Goal: Transaction & Acquisition: Purchase product/service

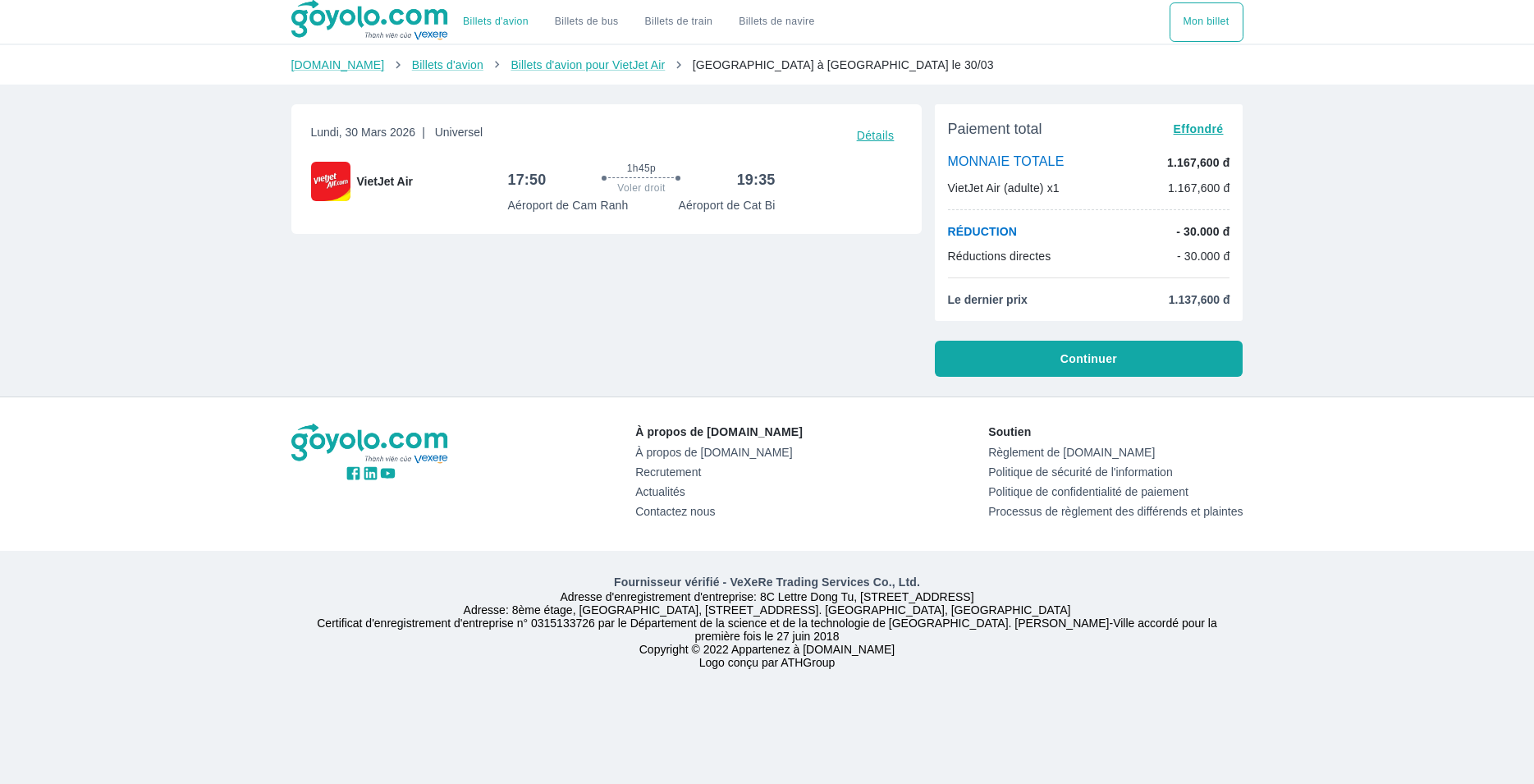
click at [1069, 357] on span "Continuer" at bounding box center [1088, 358] width 57 height 17
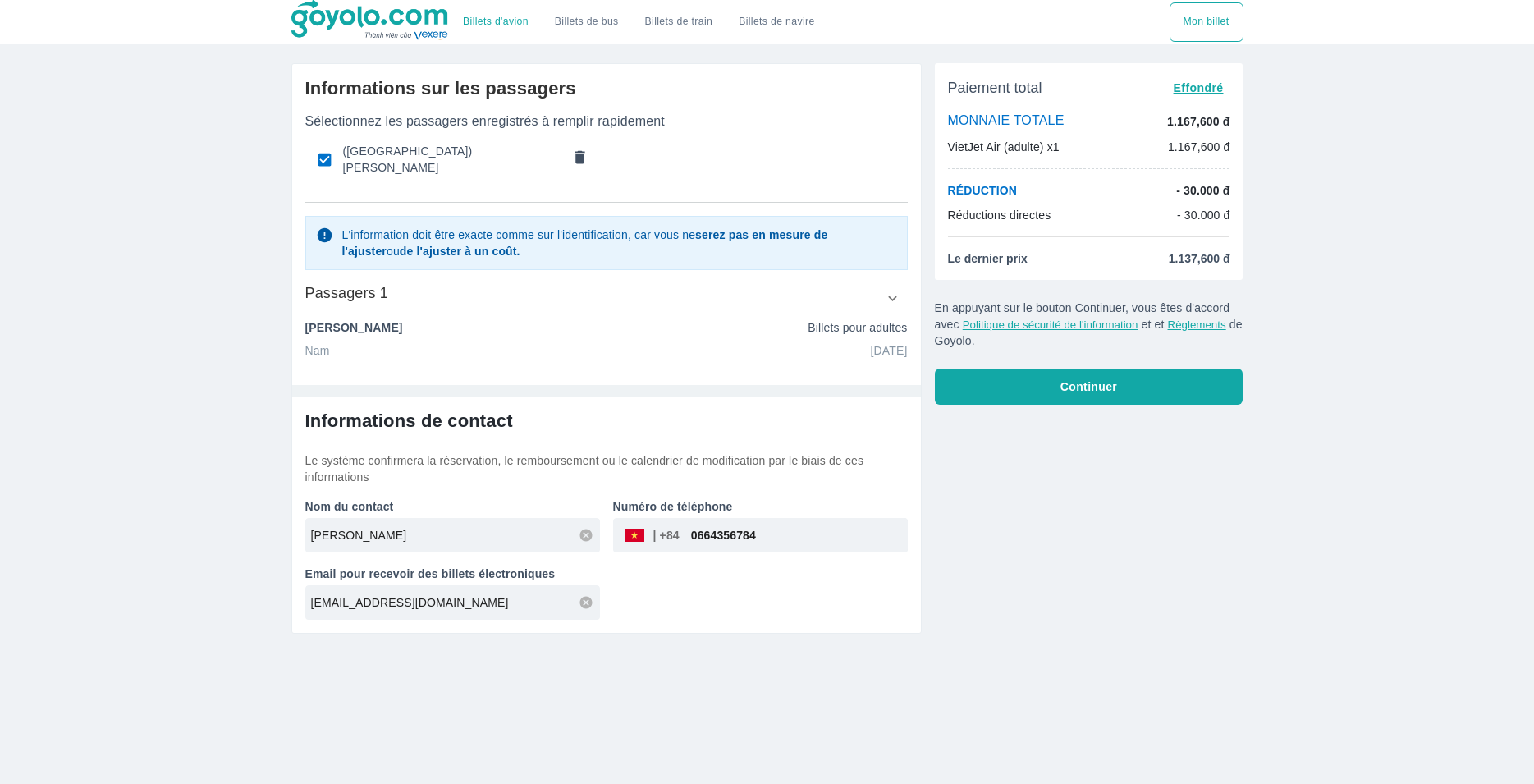
click at [678, 535] on div "​" at bounding box center [651, 535] width 57 height 0
click at [1083, 383] on span "Continuer" at bounding box center [1088, 387] width 57 height 17
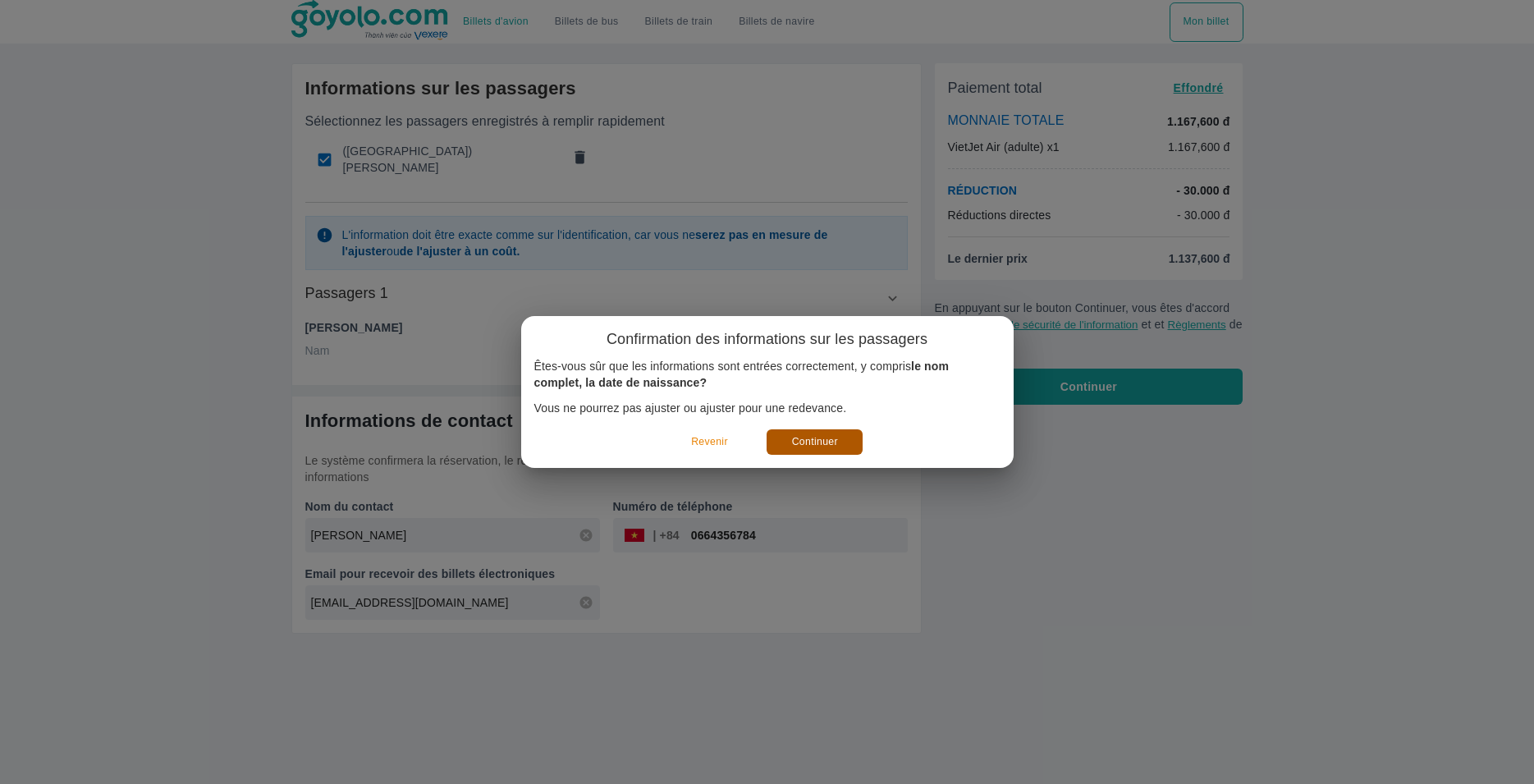
click at [821, 441] on button "Continuer" at bounding box center [814, 441] width 96 height 26
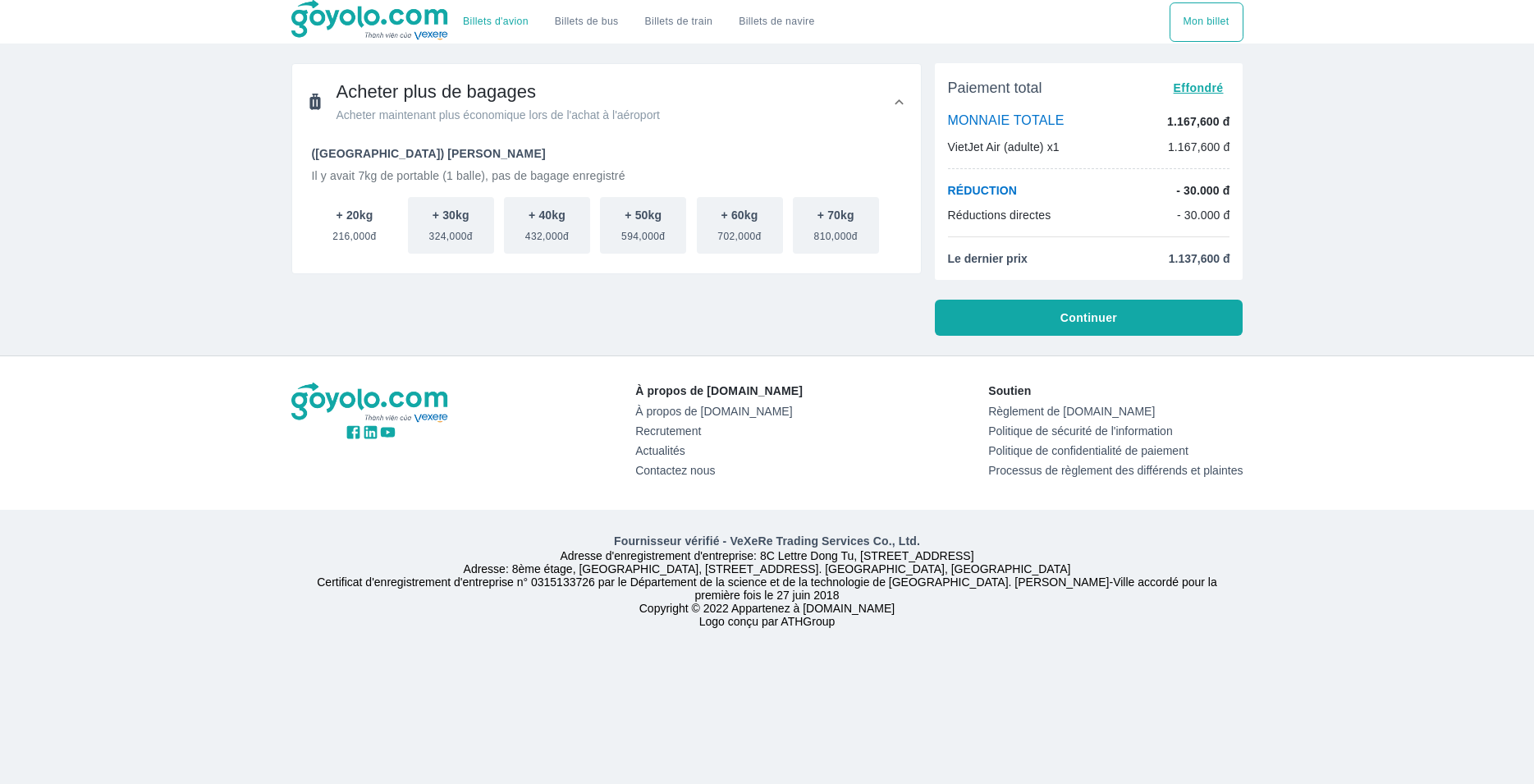
click at [350, 228] on span "216,000đ" at bounding box center [354, 233] width 43 height 20
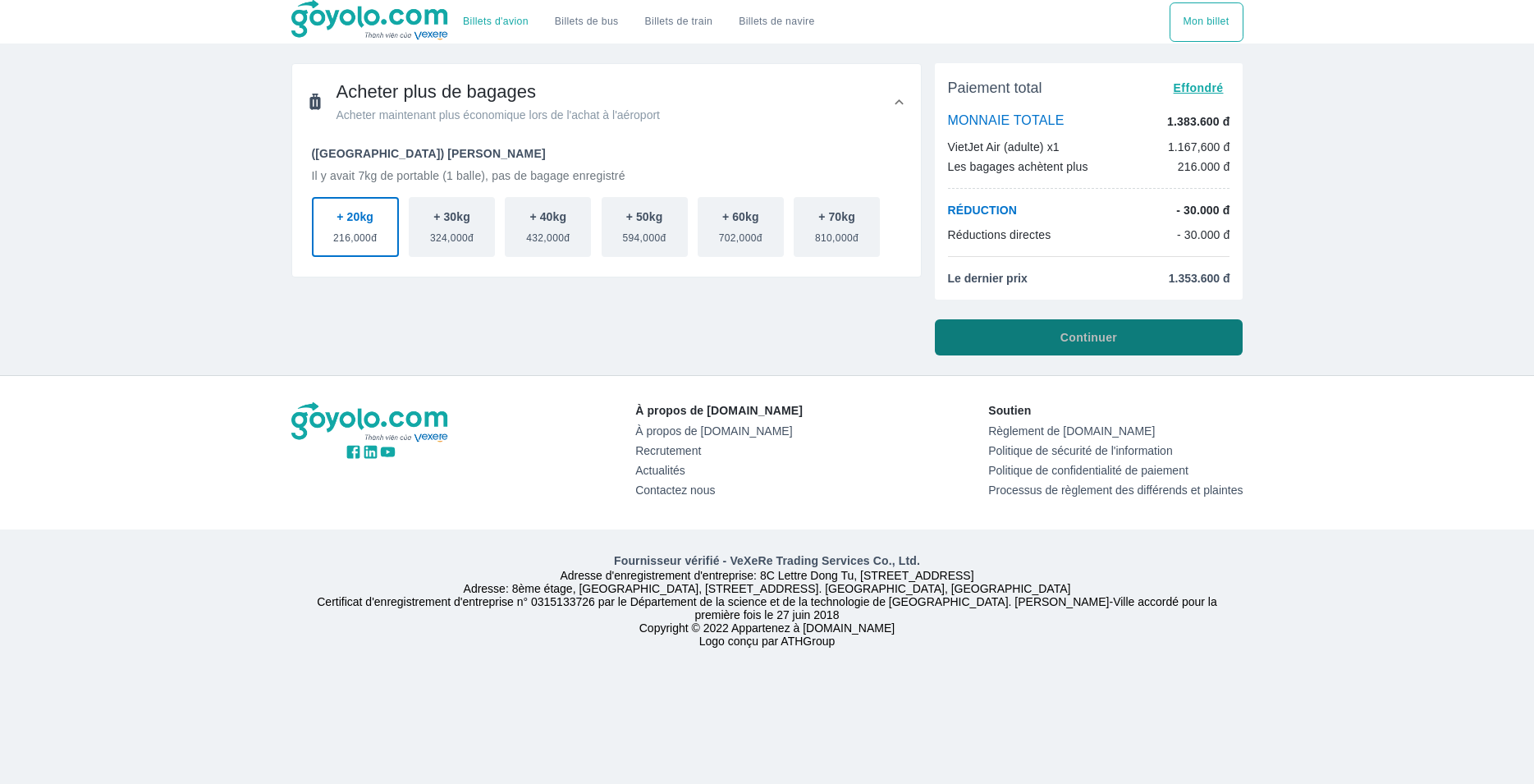
click at [1077, 338] on span "Continuer" at bounding box center [1088, 338] width 57 height 17
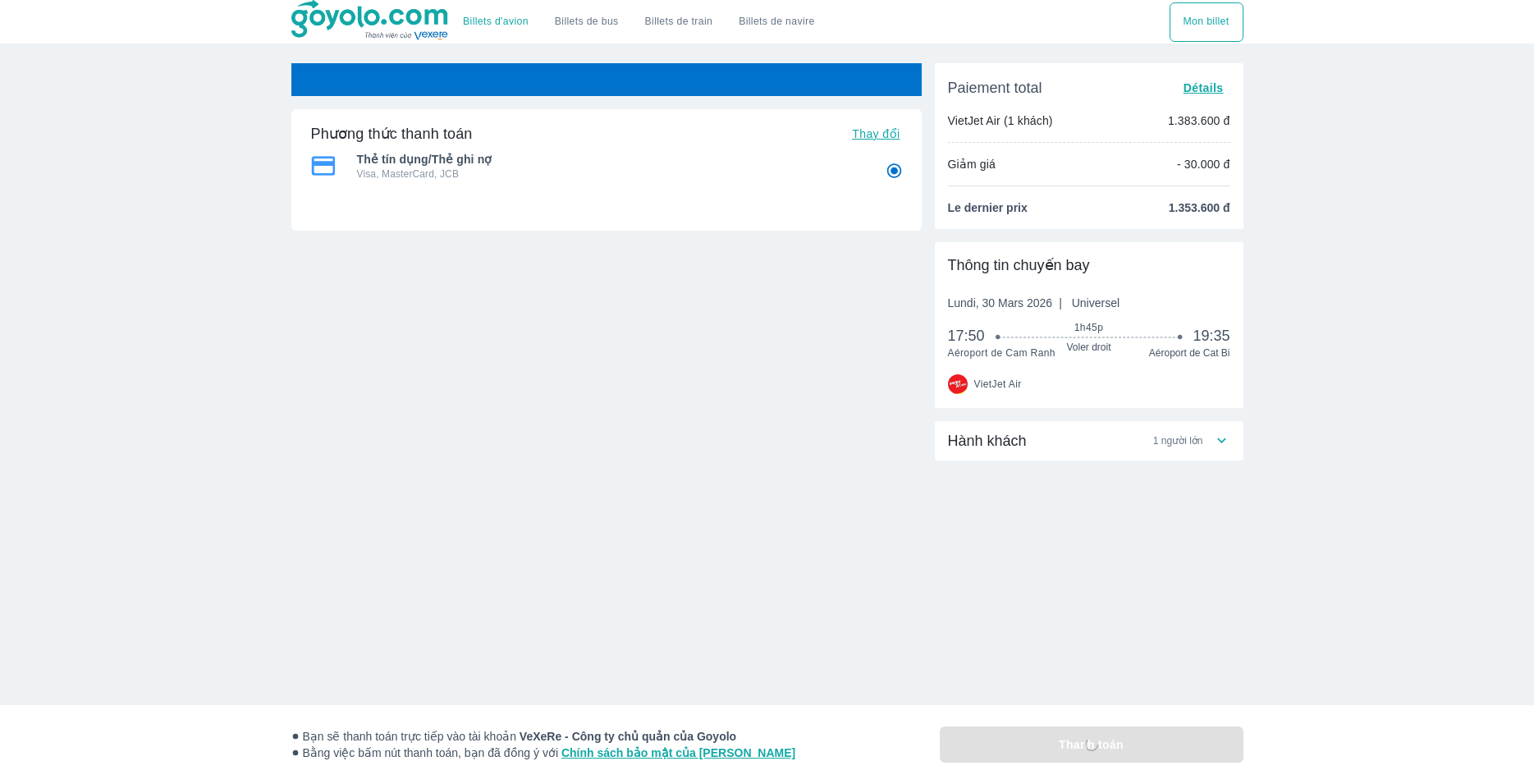
radio input "false"
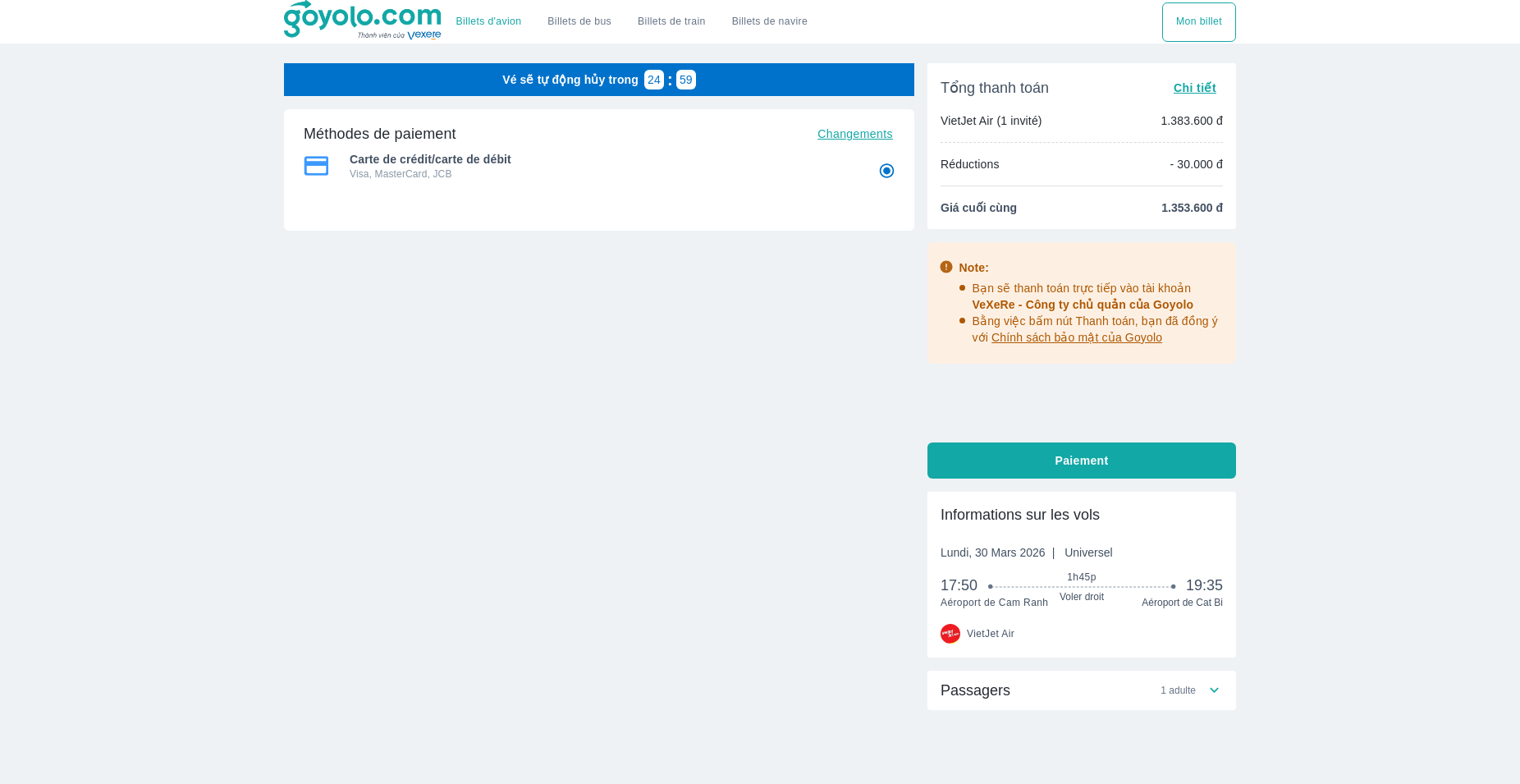
radio input "false"
